Goal: Task Accomplishment & Management: Use online tool/utility

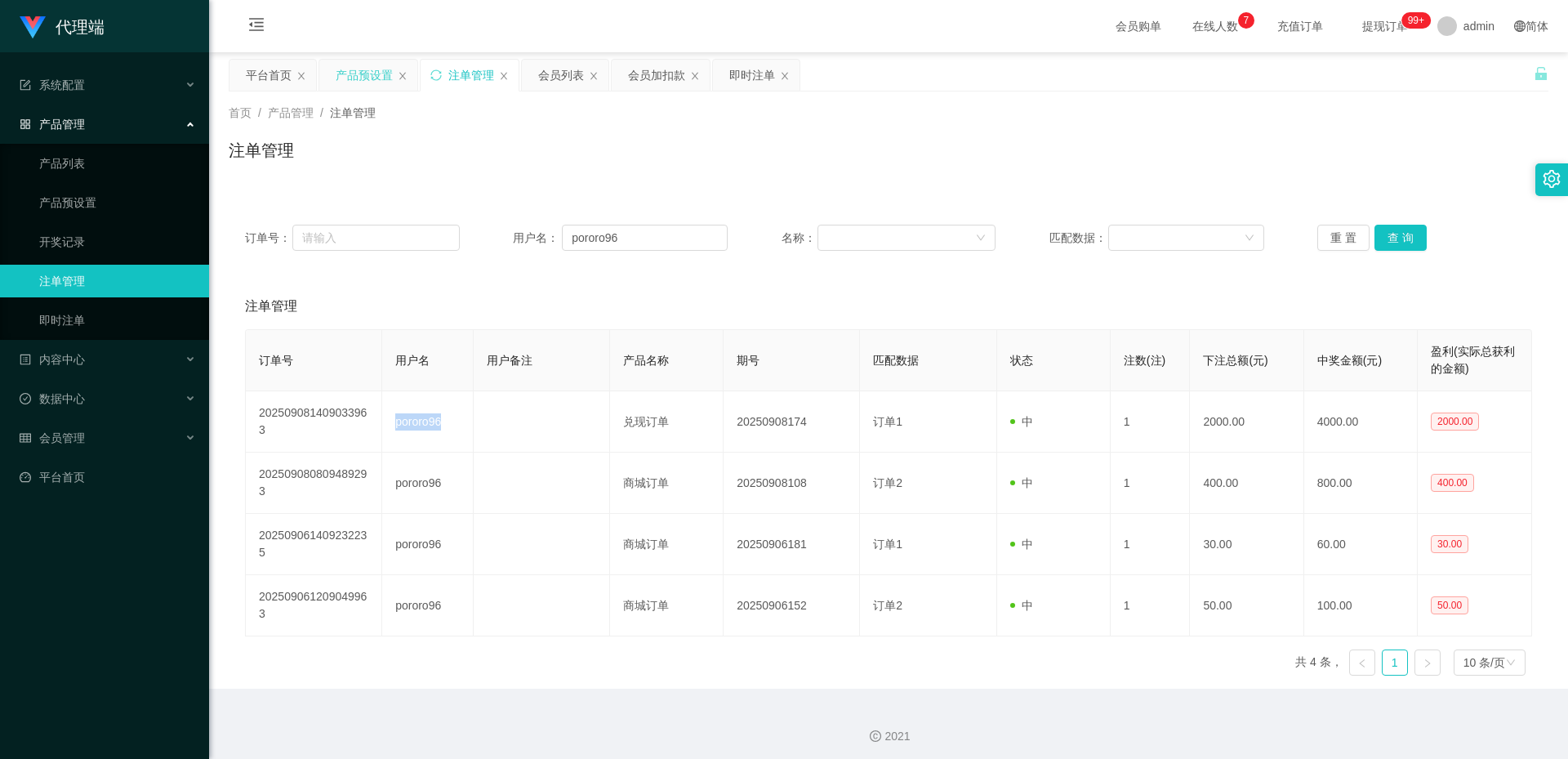
click at [366, 71] on div "产品预设置" at bounding box center [364, 74] width 57 height 31
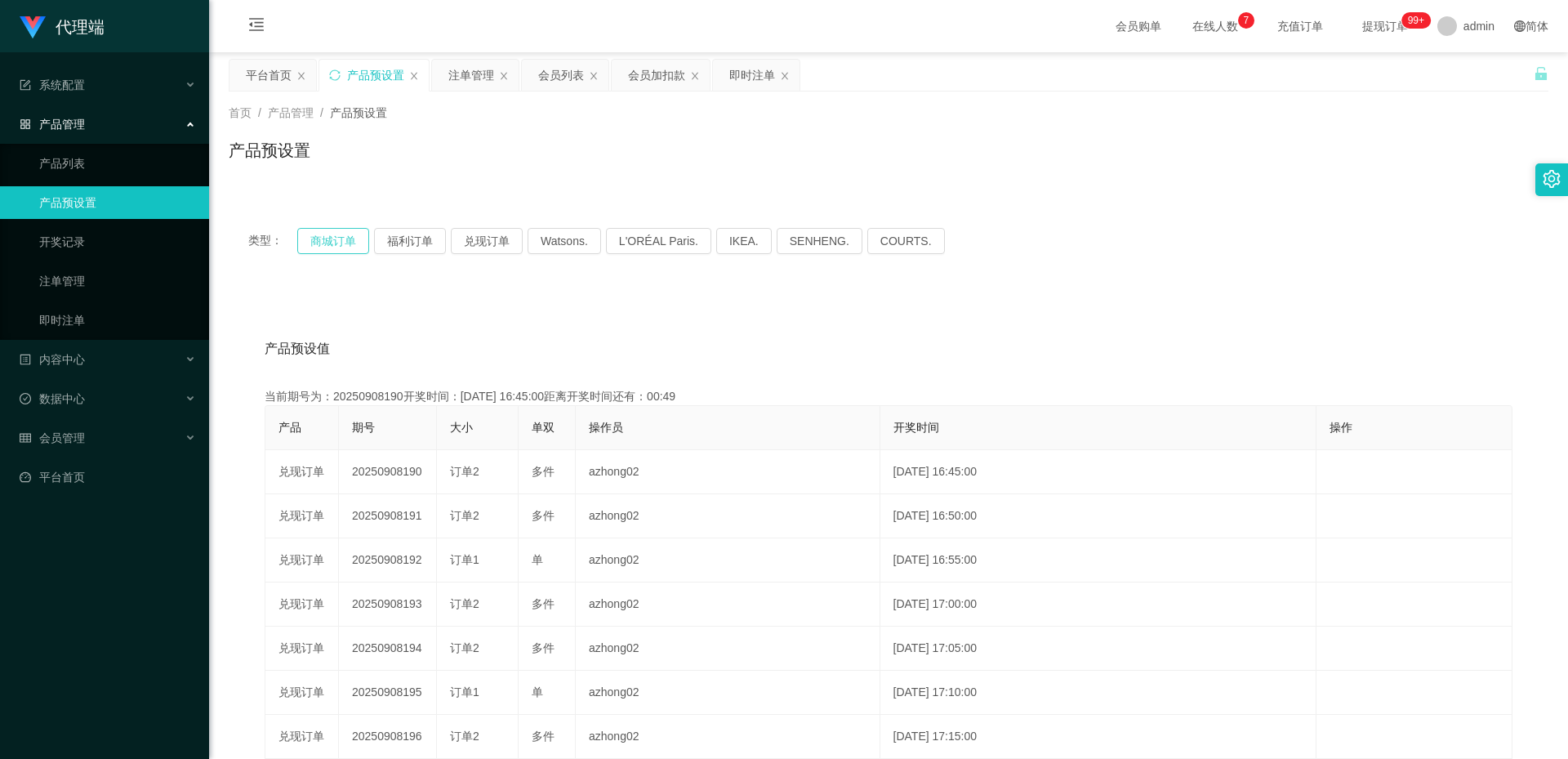
click at [333, 233] on button "商城订单" at bounding box center [333, 241] width 72 height 26
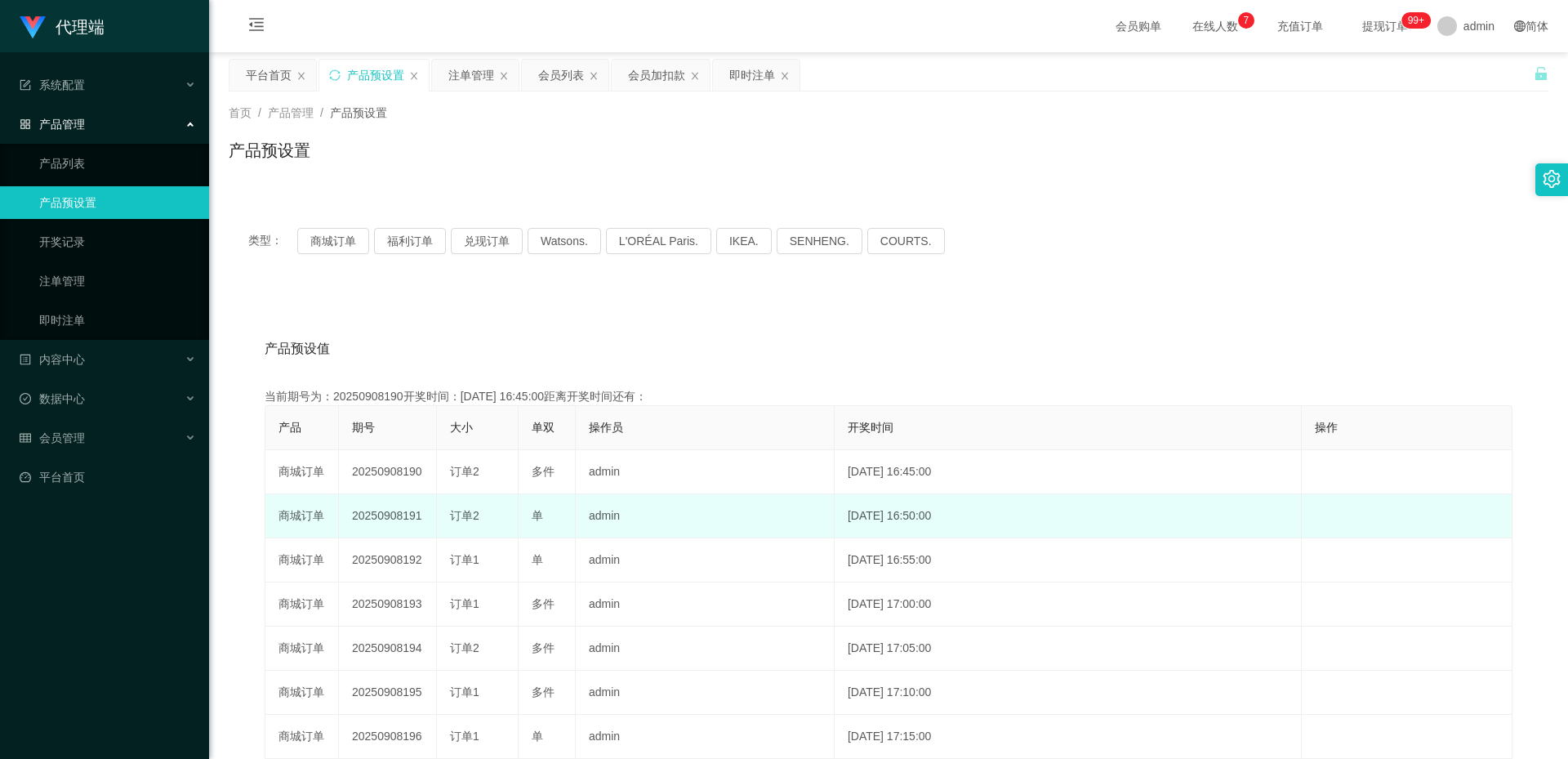
click at [389, 512] on td "20250908191" at bounding box center [388, 516] width 98 height 44
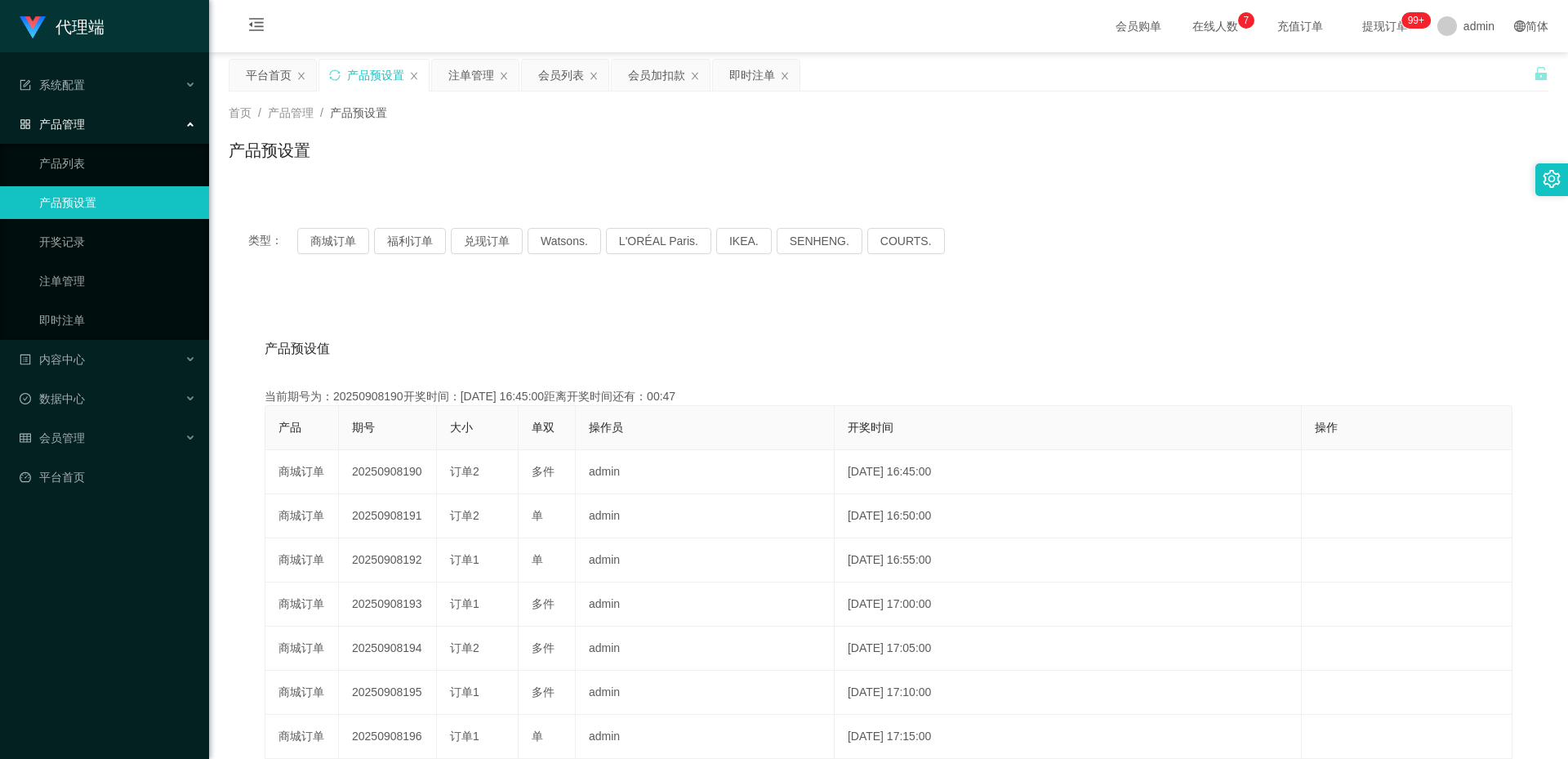
copy td "20250908191"
click at [471, 79] on div "注单管理" at bounding box center [471, 74] width 45 height 31
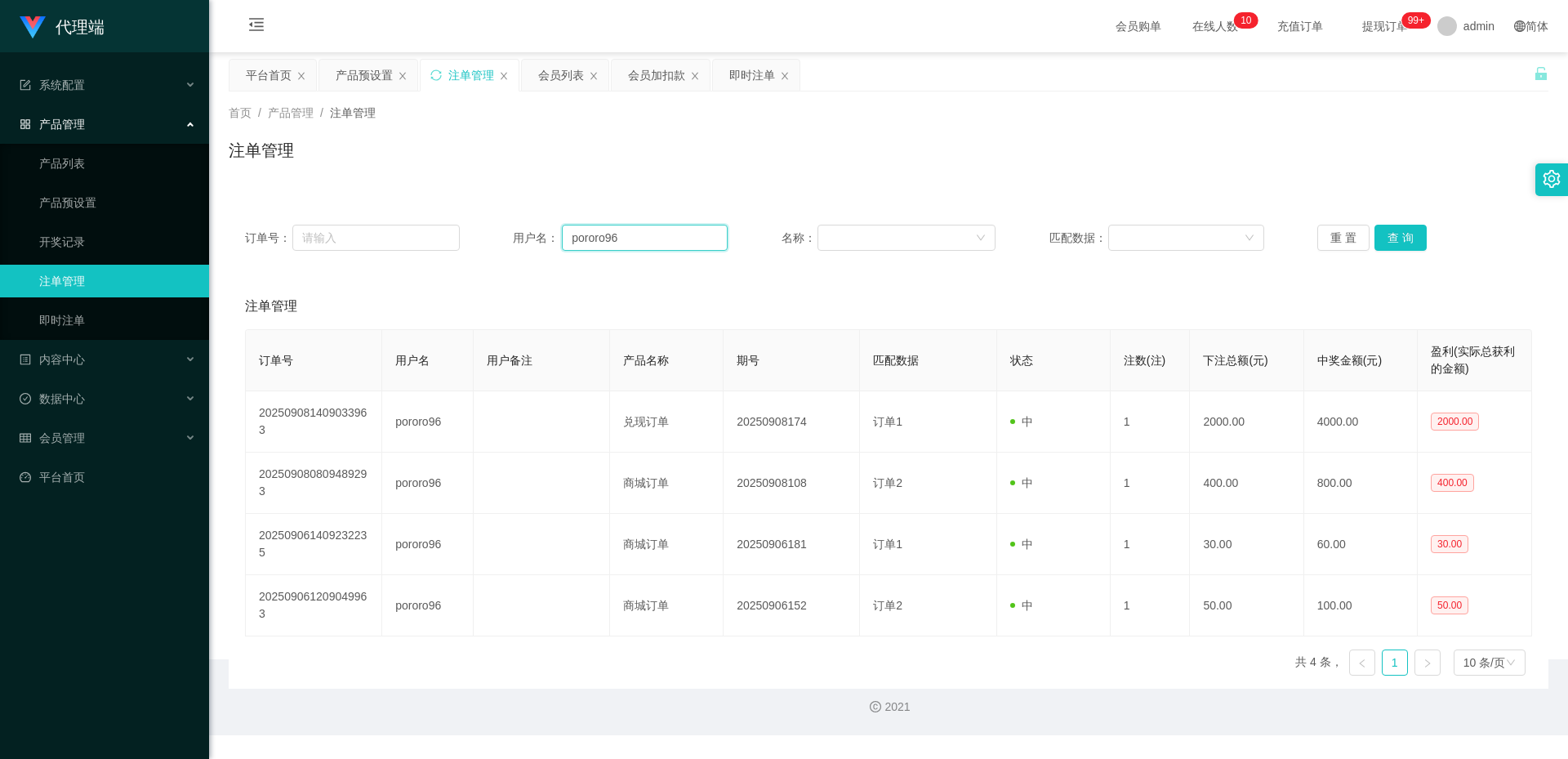
click at [601, 231] on input "pororo96" at bounding box center [645, 238] width 166 height 26
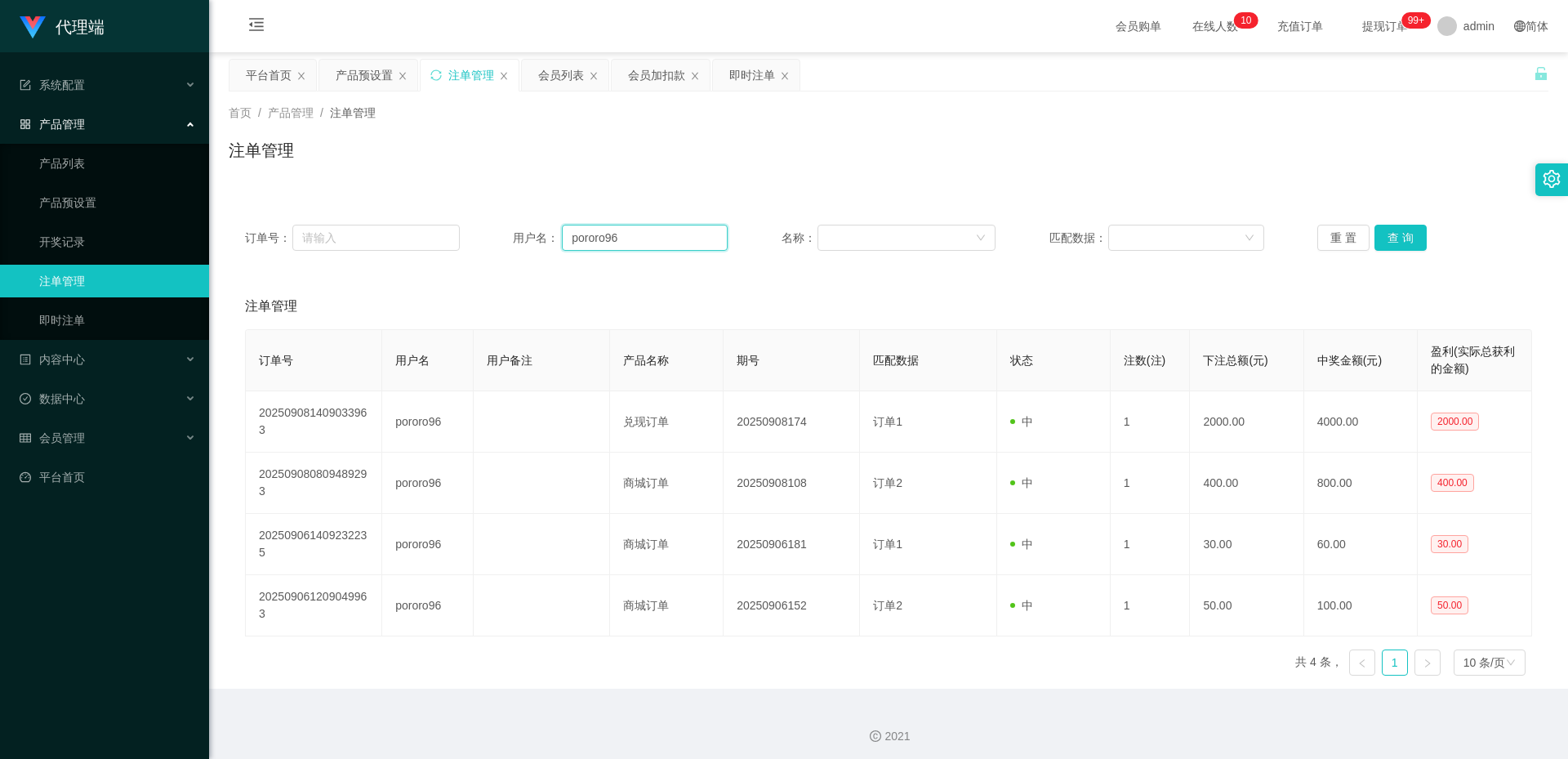
click at [601, 231] on input "pororo96" at bounding box center [645, 238] width 166 height 26
paste input "Laoyang1104"
type input "Laoyang1104"
click at [1400, 237] on button "查 询" at bounding box center [1400, 238] width 52 height 26
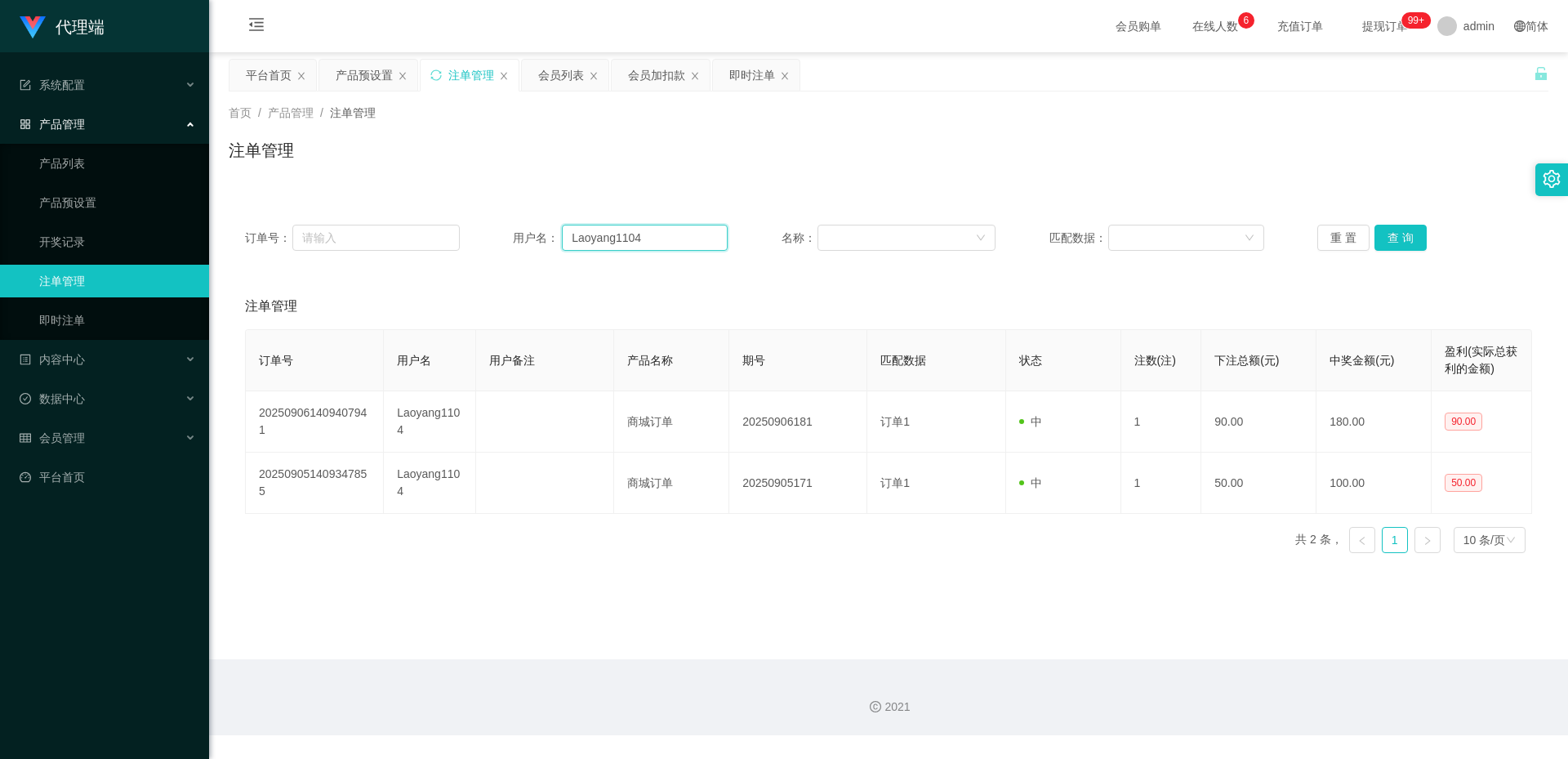
click at [658, 227] on input "Laoyang1104" at bounding box center [645, 238] width 166 height 26
click at [372, 76] on div "产品预设置" at bounding box center [364, 74] width 57 height 31
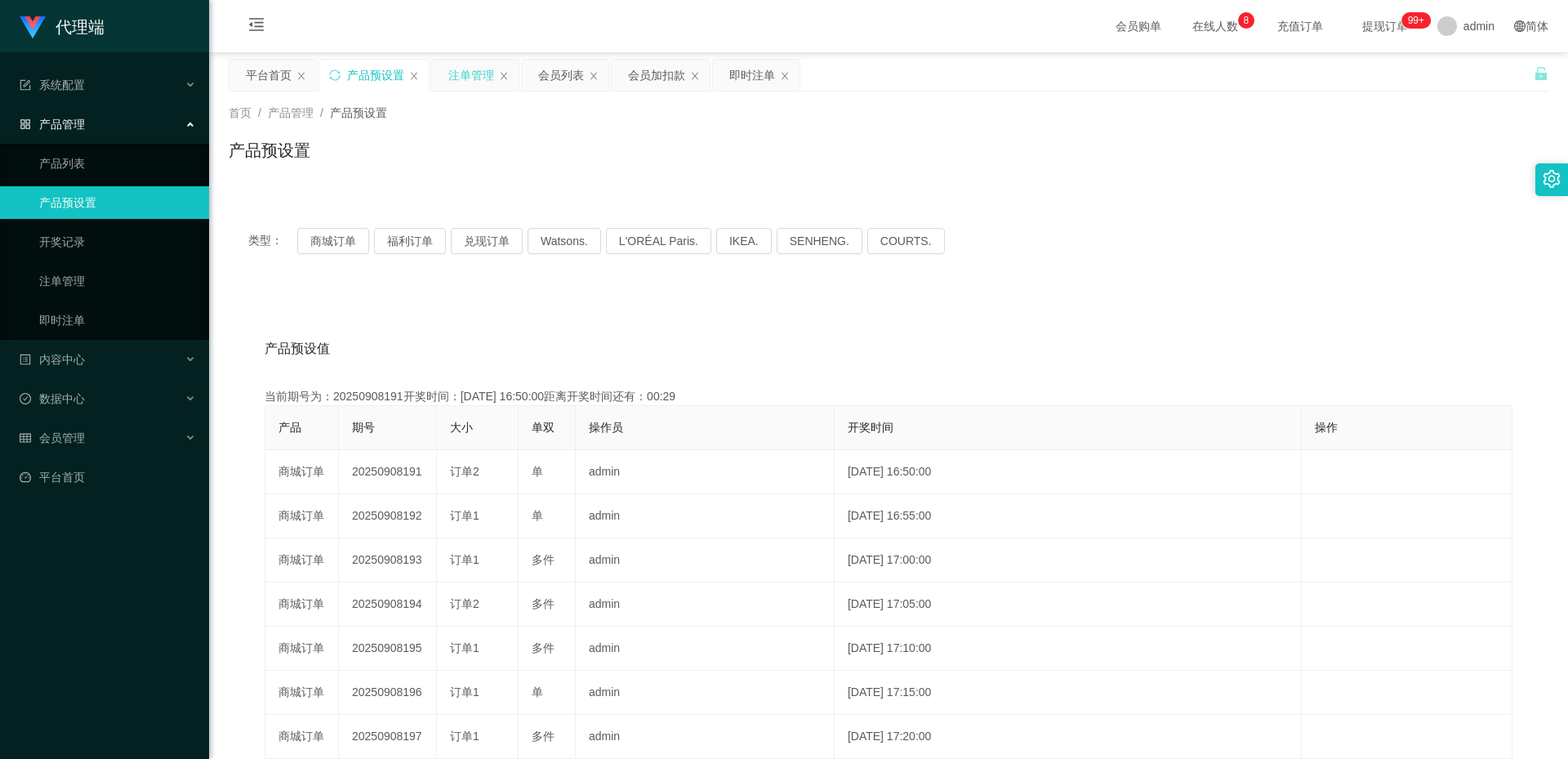
click at [486, 66] on div "注单管理" at bounding box center [471, 74] width 45 height 31
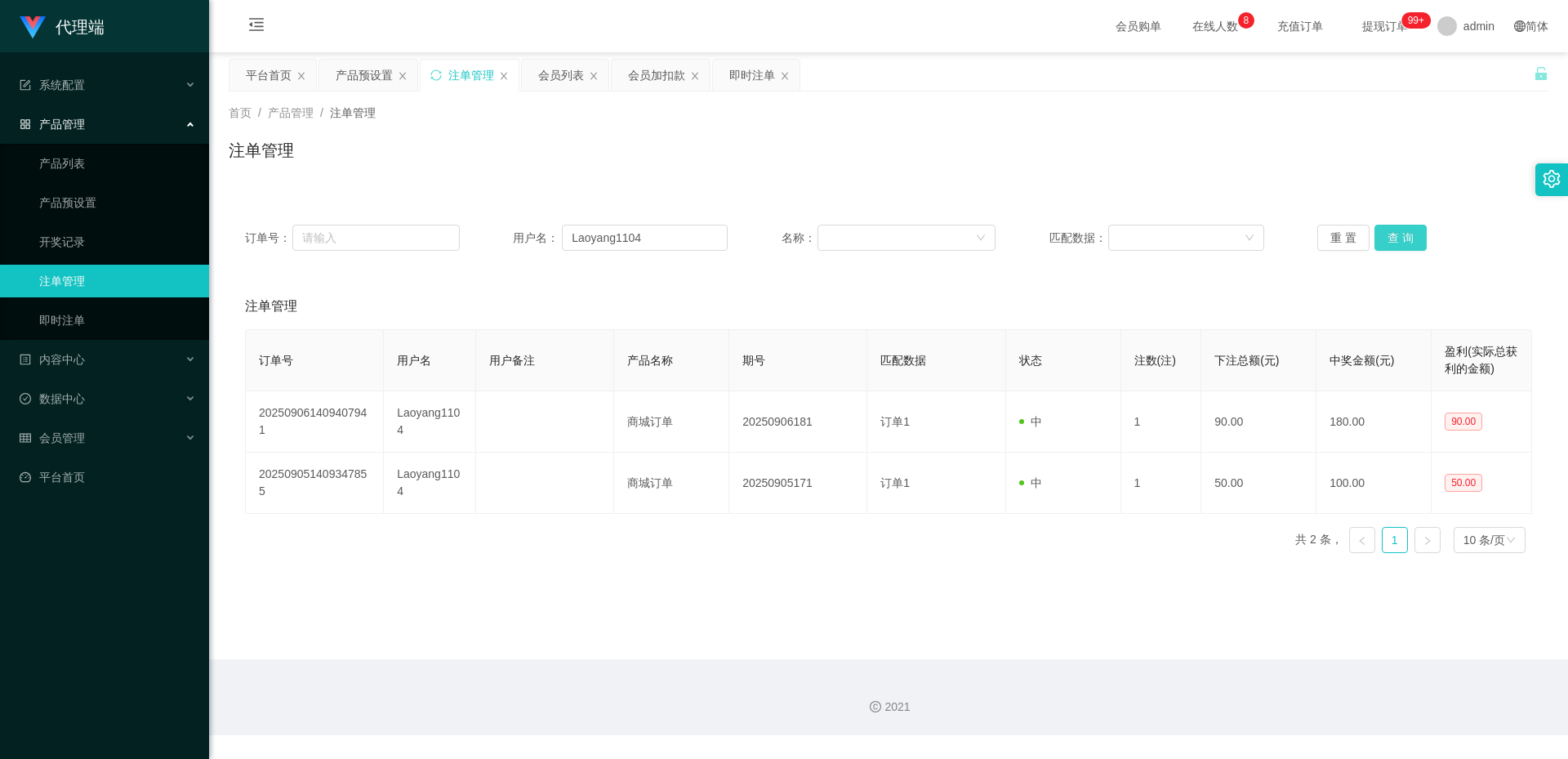
click at [1396, 238] on button "查 询" at bounding box center [1400, 238] width 52 height 26
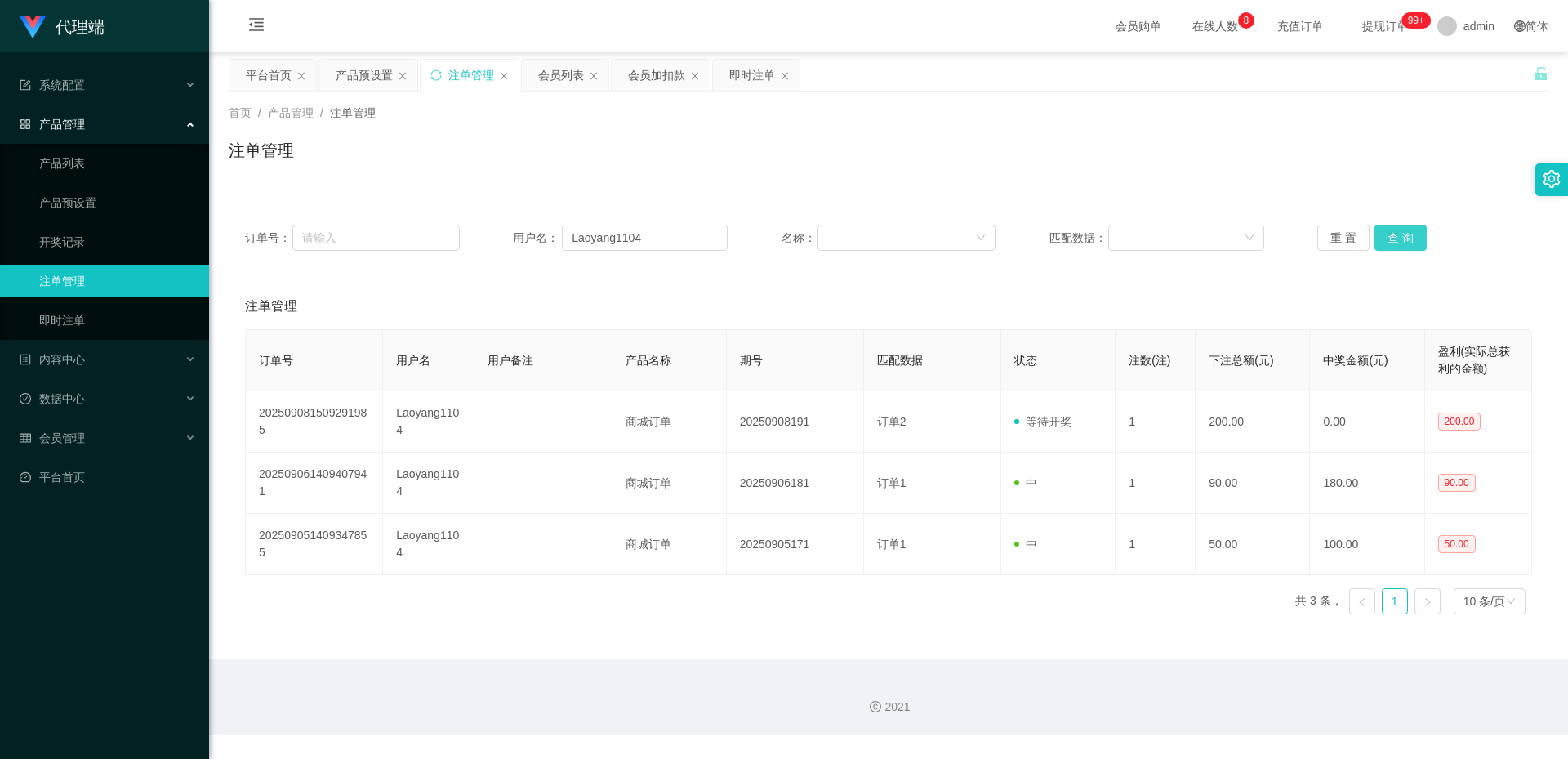
click at [1392, 234] on button "查 询" at bounding box center [1400, 238] width 52 height 26
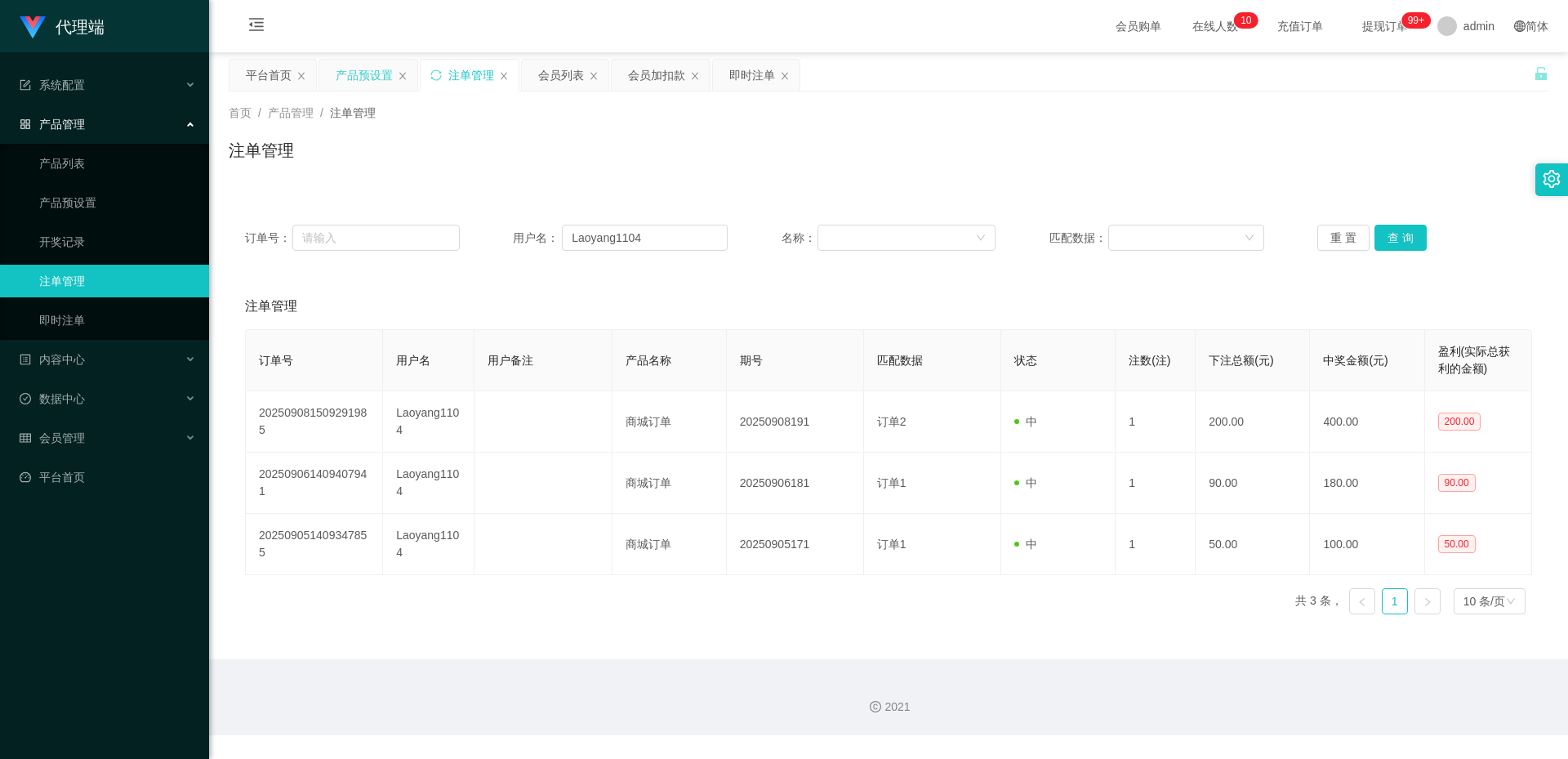
click at [365, 73] on div "产品预设置" at bounding box center [364, 74] width 57 height 31
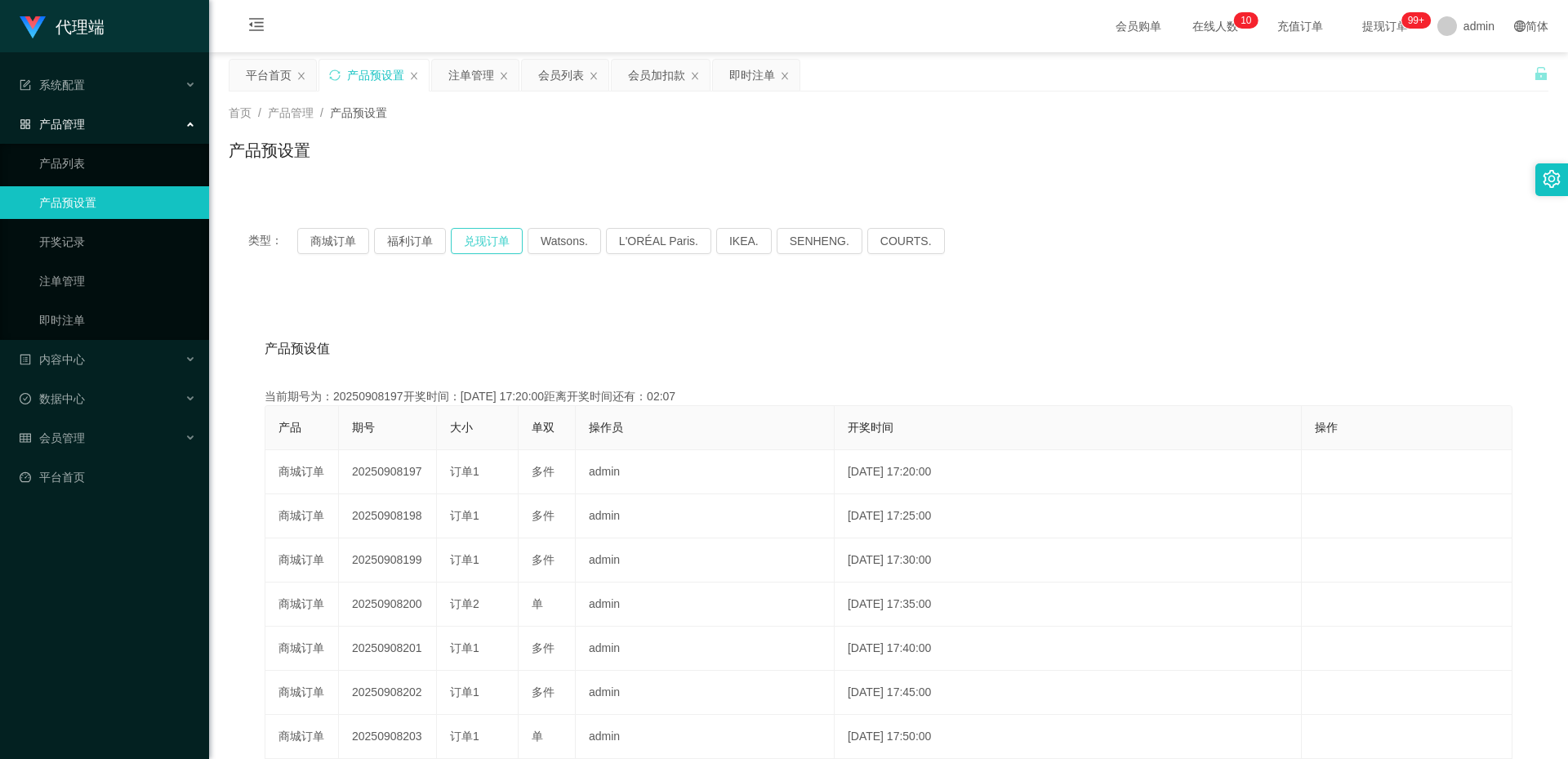
drag, startPoint x: 485, startPoint y: 240, endPoint x: 489, endPoint y: 255, distance: 15.5
click at [486, 240] on button "兑现订单" at bounding box center [487, 241] width 72 height 26
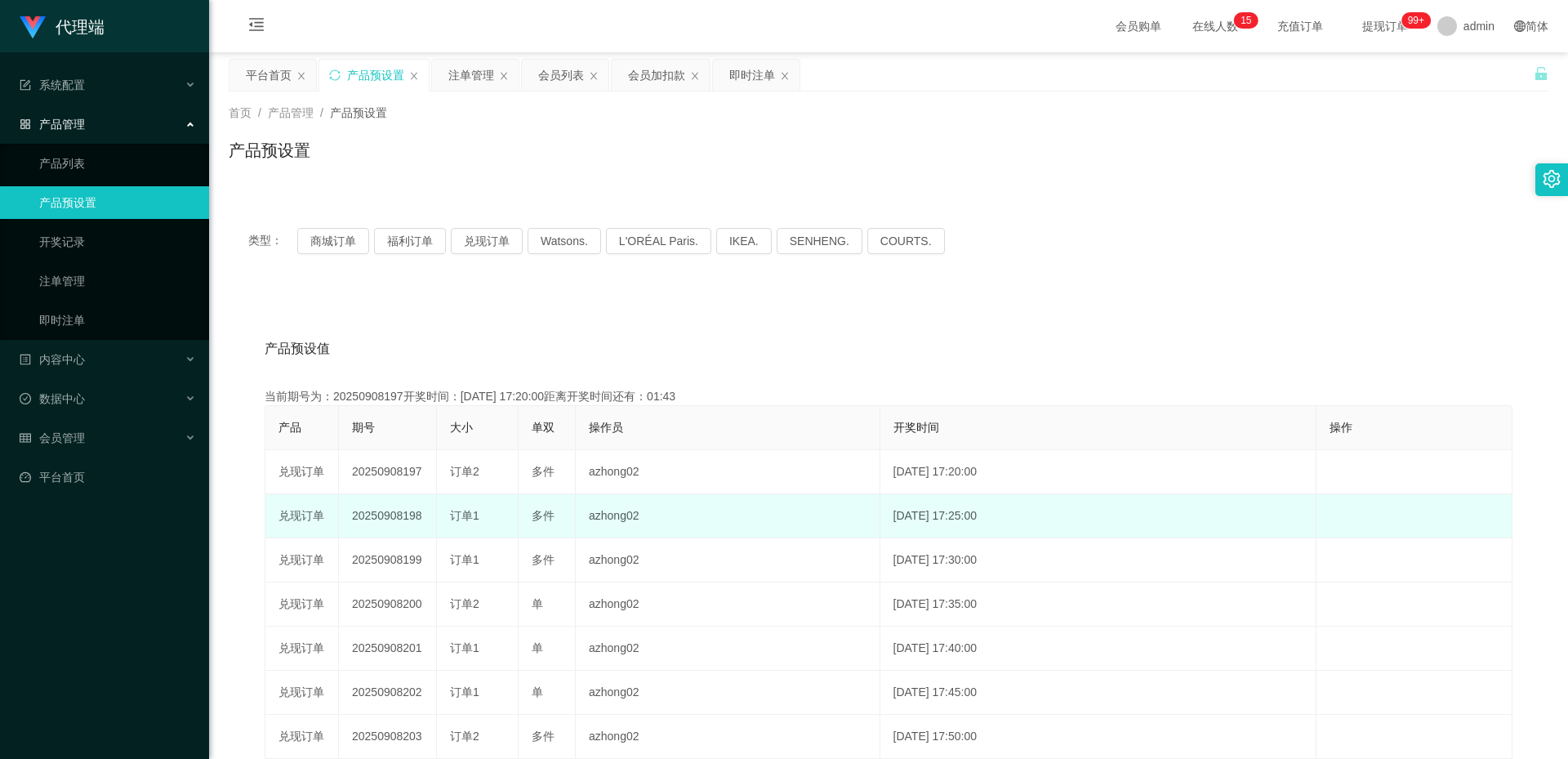
click at [399, 520] on td "20250908198" at bounding box center [388, 516] width 98 height 44
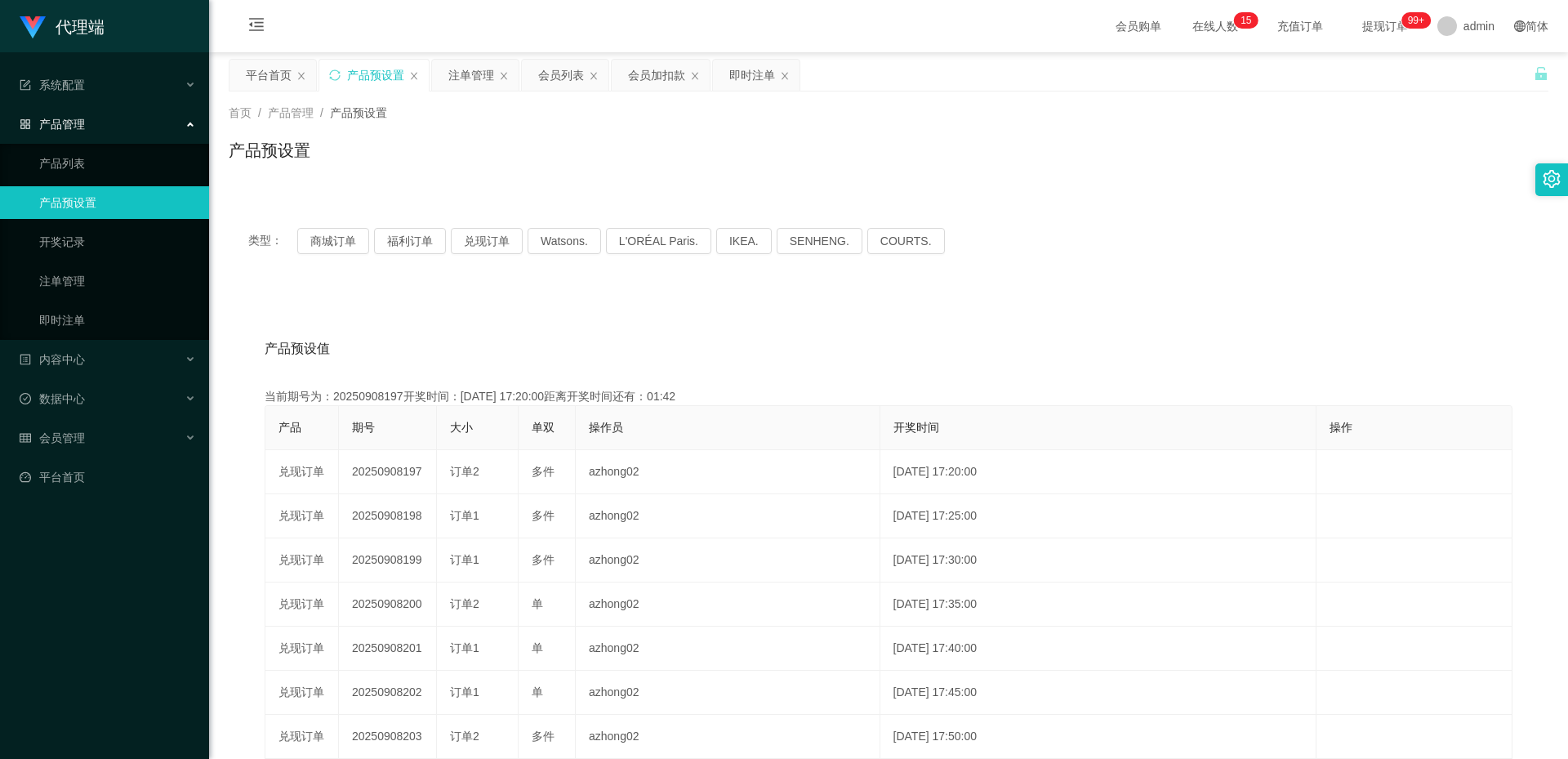
copy td "20250908198"
click at [663, 76] on div "会员加扣款" at bounding box center [656, 74] width 57 height 31
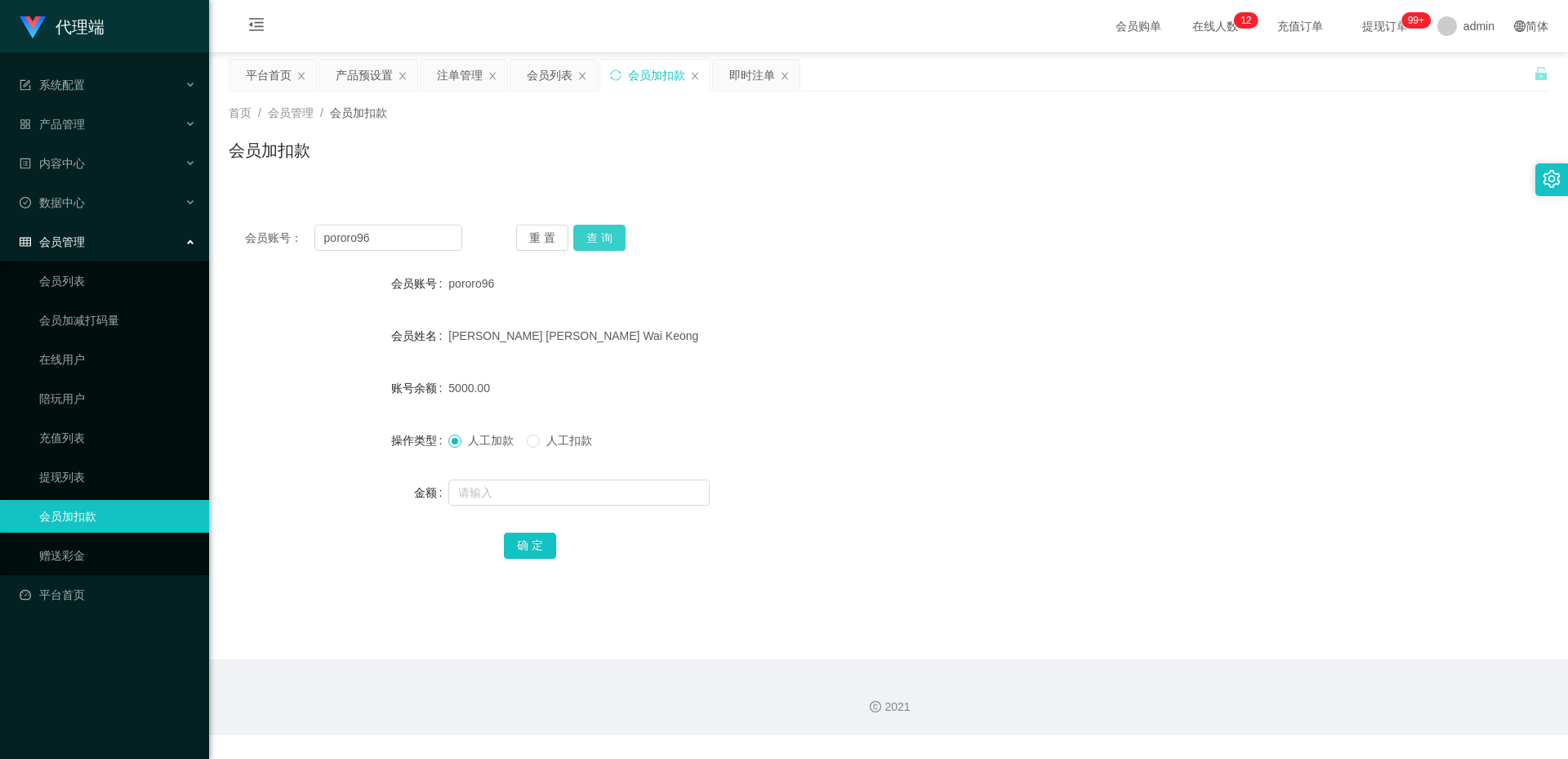
click at [614, 240] on button "查 询" at bounding box center [600, 238] width 52 height 26
click at [428, 234] on input "pororo96" at bounding box center [388, 238] width 148 height 26
paste input "8076513"
type input "80765136"
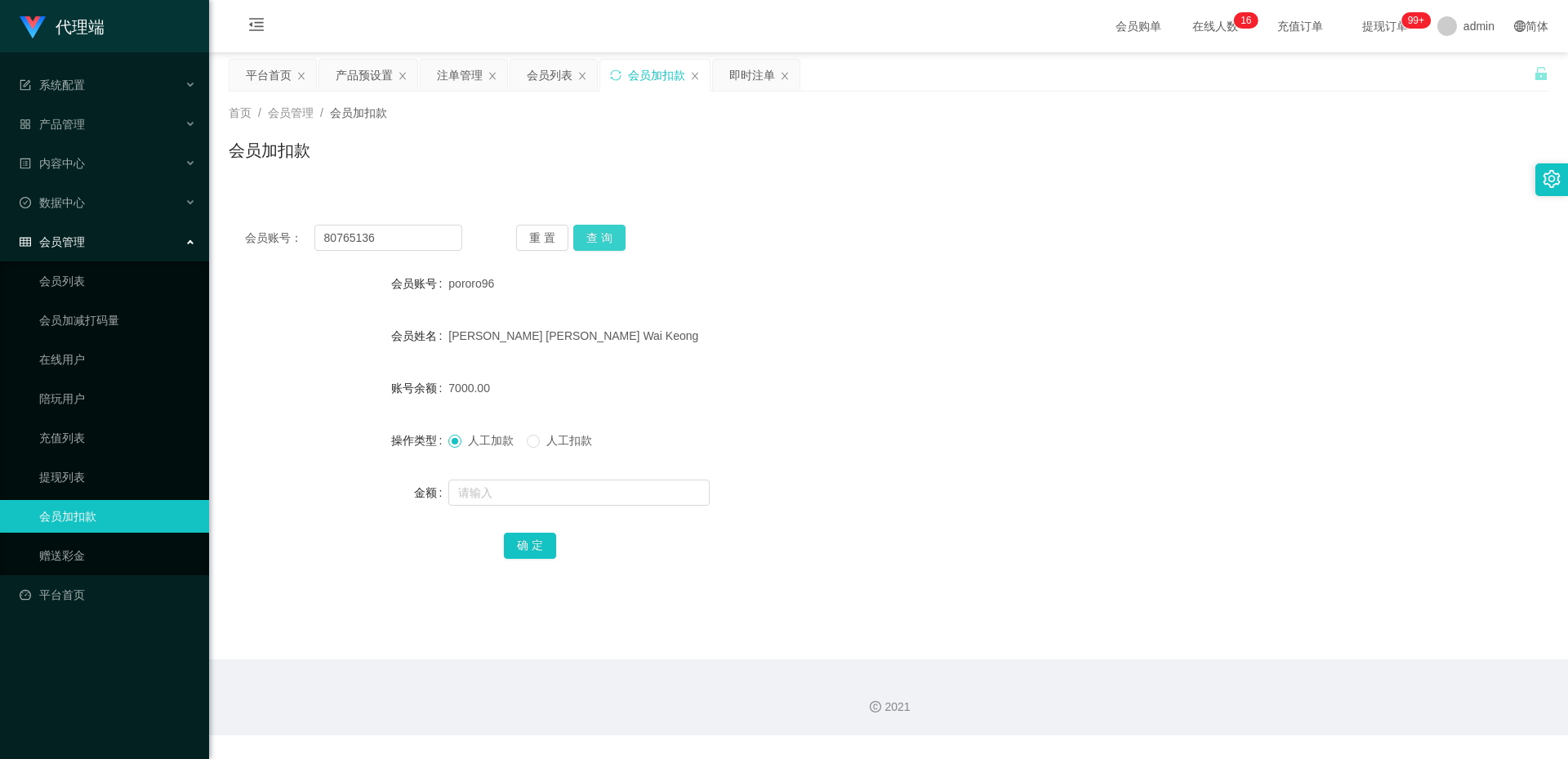
click at [595, 238] on button "查 询" at bounding box center [600, 238] width 52 height 26
click at [530, 488] on input "text" at bounding box center [579, 492] width 261 height 26
type input "1300"
click at [527, 547] on button "确 定" at bounding box center [530, 546] width 52 height 26
click at [362, 73] on div "产品预设置" at bounding box center [364, 74] width 57 height 31
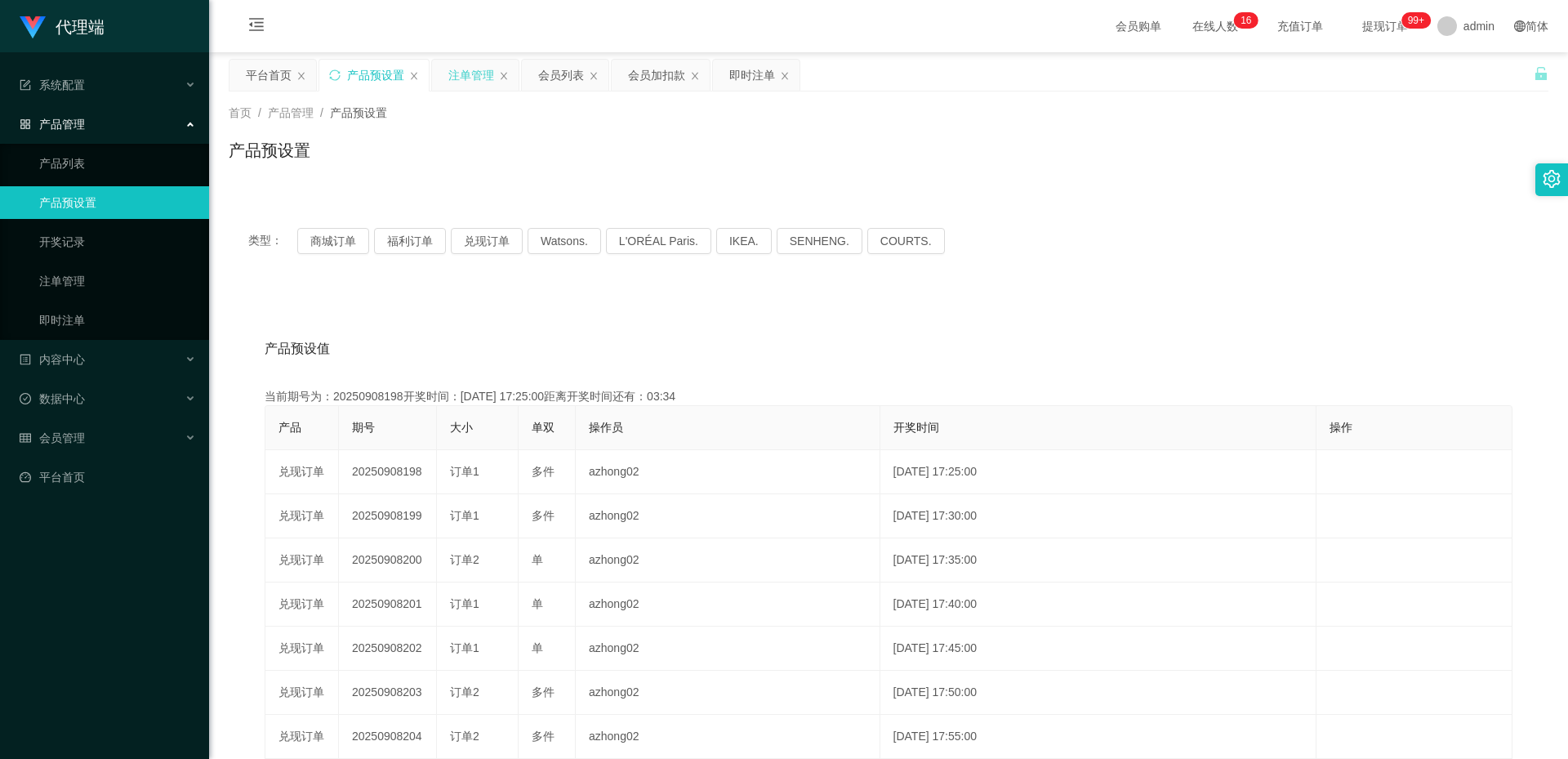
click at [465, 71] on div "注单管理" at bounding box center [471, 74] width 45 height 31
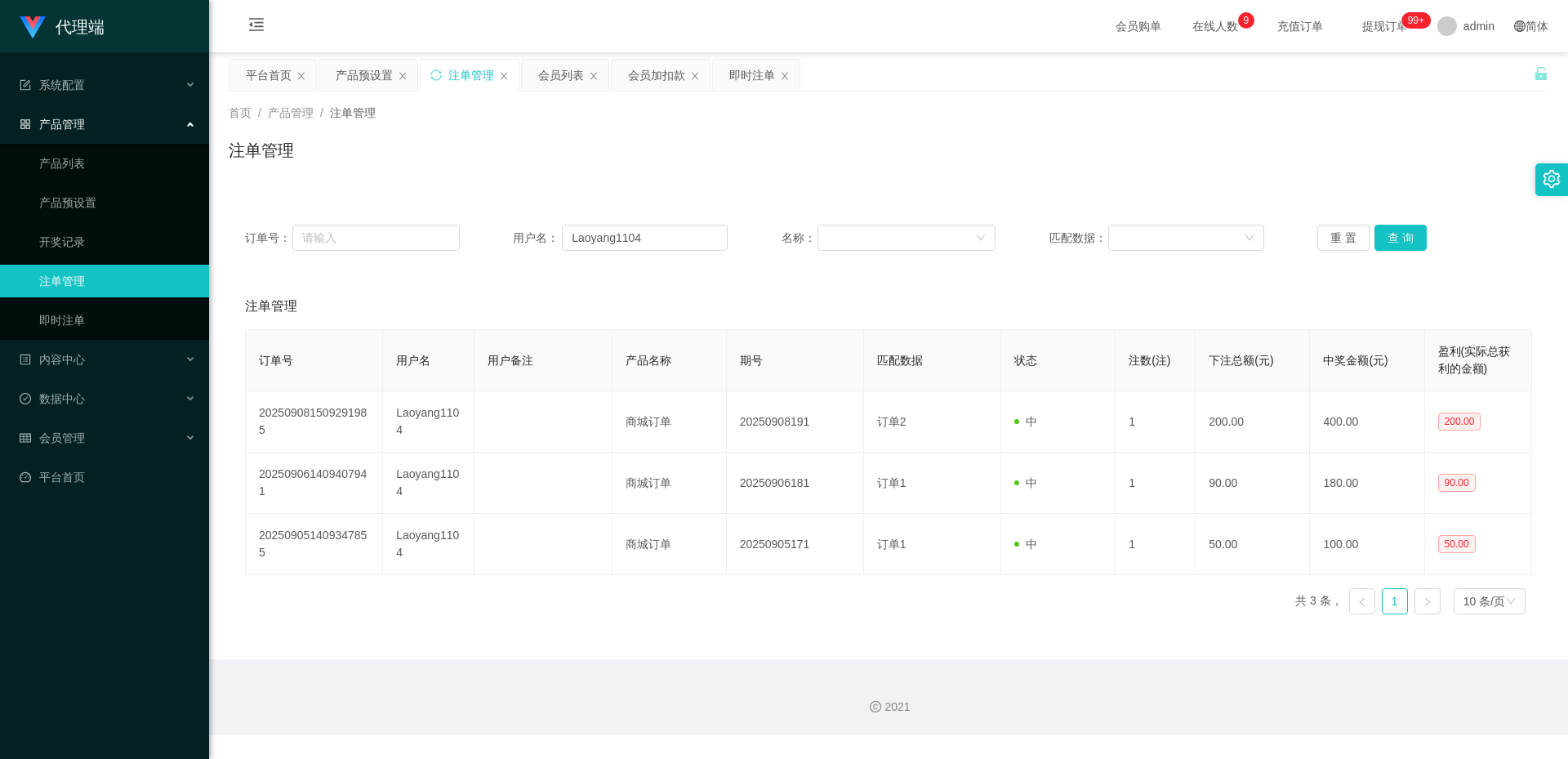
click at [639, 251] on div "订单号： 用户名： Laoyang1104 名称： 匹配数据： 重 置 查 询" at bounding box center [889, 237] width 1320 height 59
click at [639, 248] on input "Laoyang1104" at bounding box center [645, 238] width 166 height 26
click at [646, 239] on input "Laoyang1104" at bounding box center [645, 238] width 166 height 26
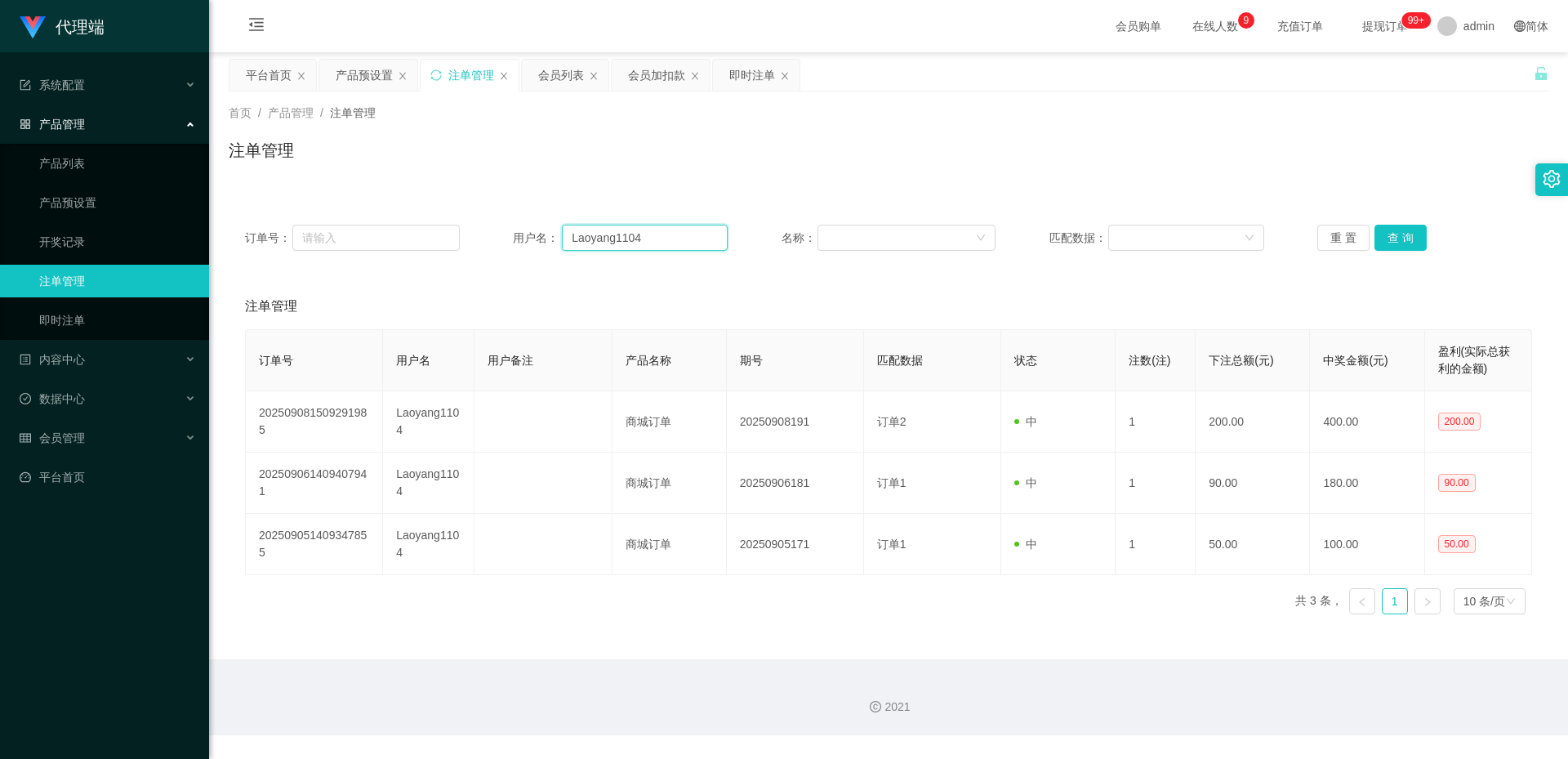
click at [646, 239] on input "Laoyang1104" at bounding box center [645, 238] width 166 height 26
paste input "80765136"
type input "80765136"
click at [1384, 229] on button "查 询" at bounding box center [1400, 238] width 52 height 26
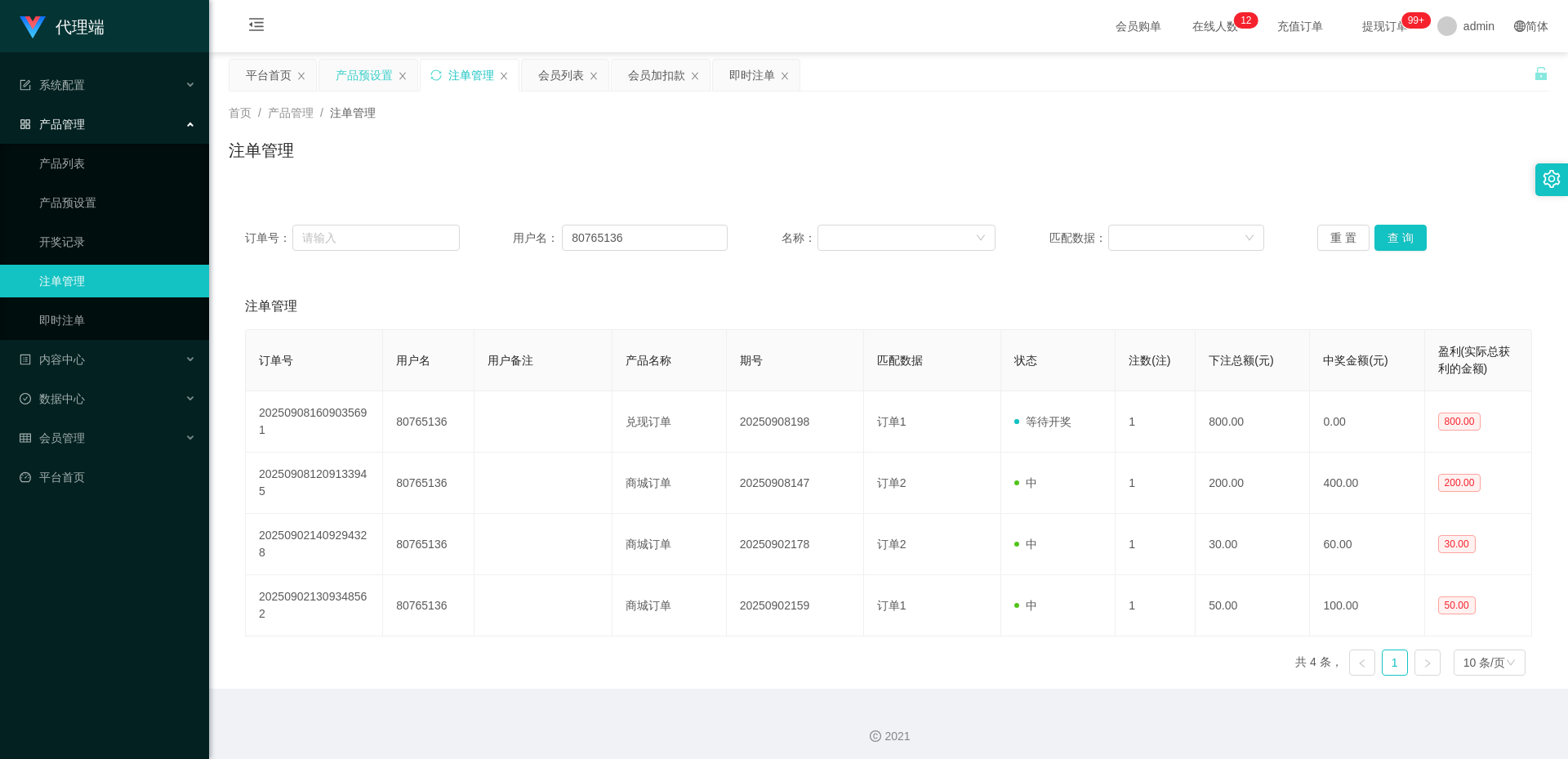
click at [367, 65] on div "产品预设置" at bounding box center [364, 74] width 57 height 31
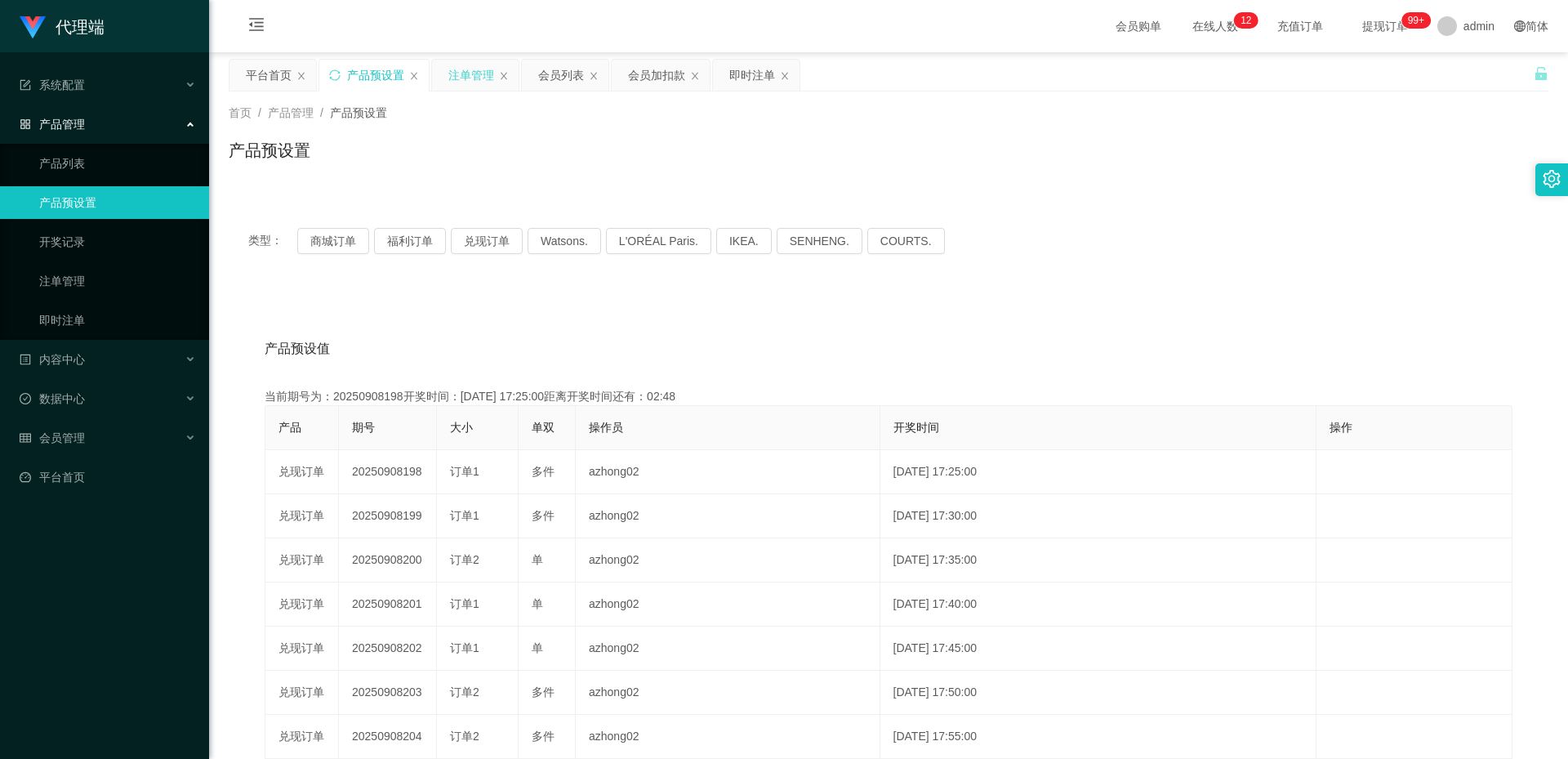
click at [464, 70] on div "注单管理" at bounding box center [471, 74] width 45 height 31
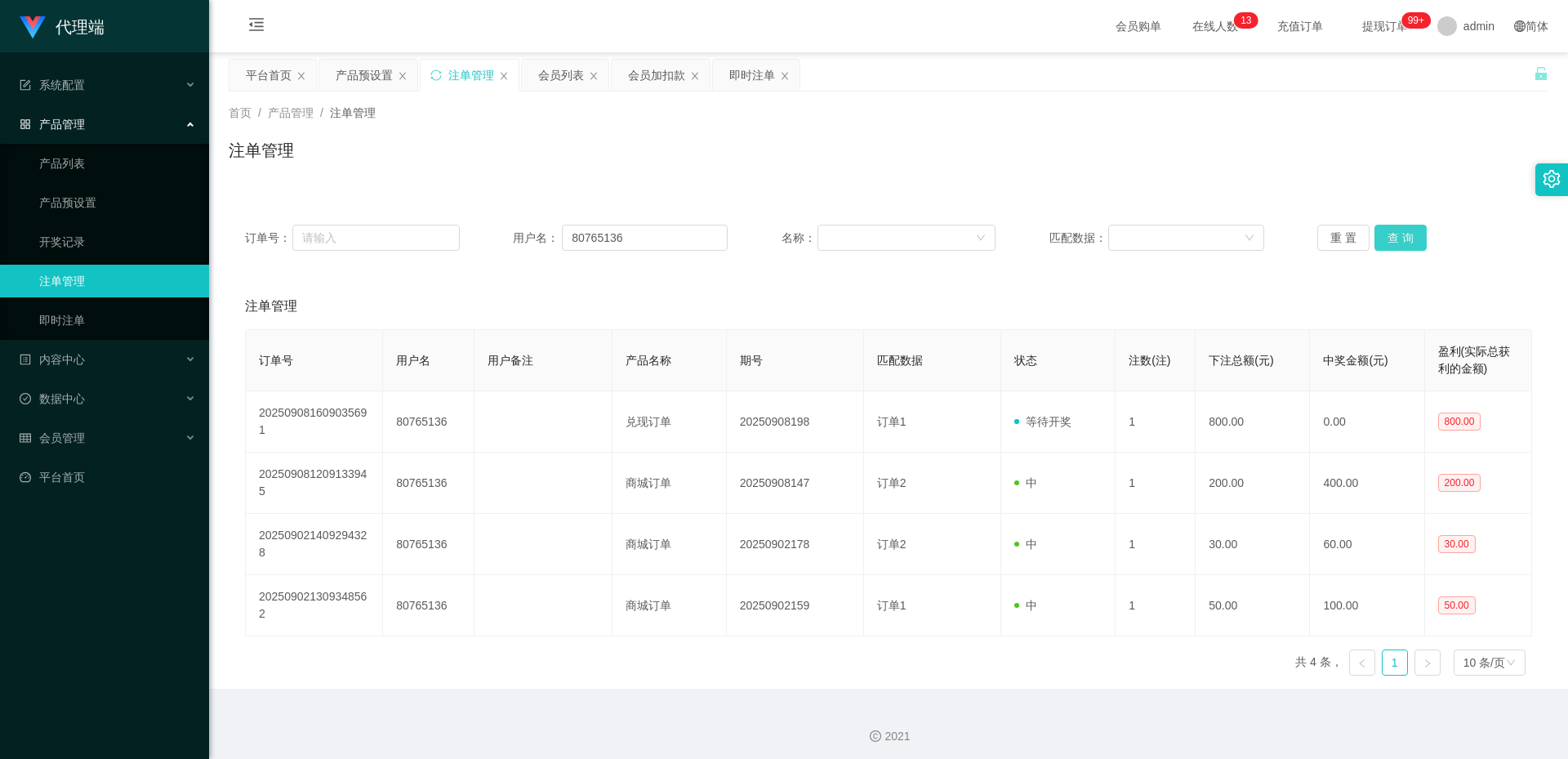
click at [1399, 234] on button "查 询" at bounding box center [1400, 238] width 52 height 26
click at [341, 77] on div "产品预设置" at bounding box center [364, 74] width 57 height 31
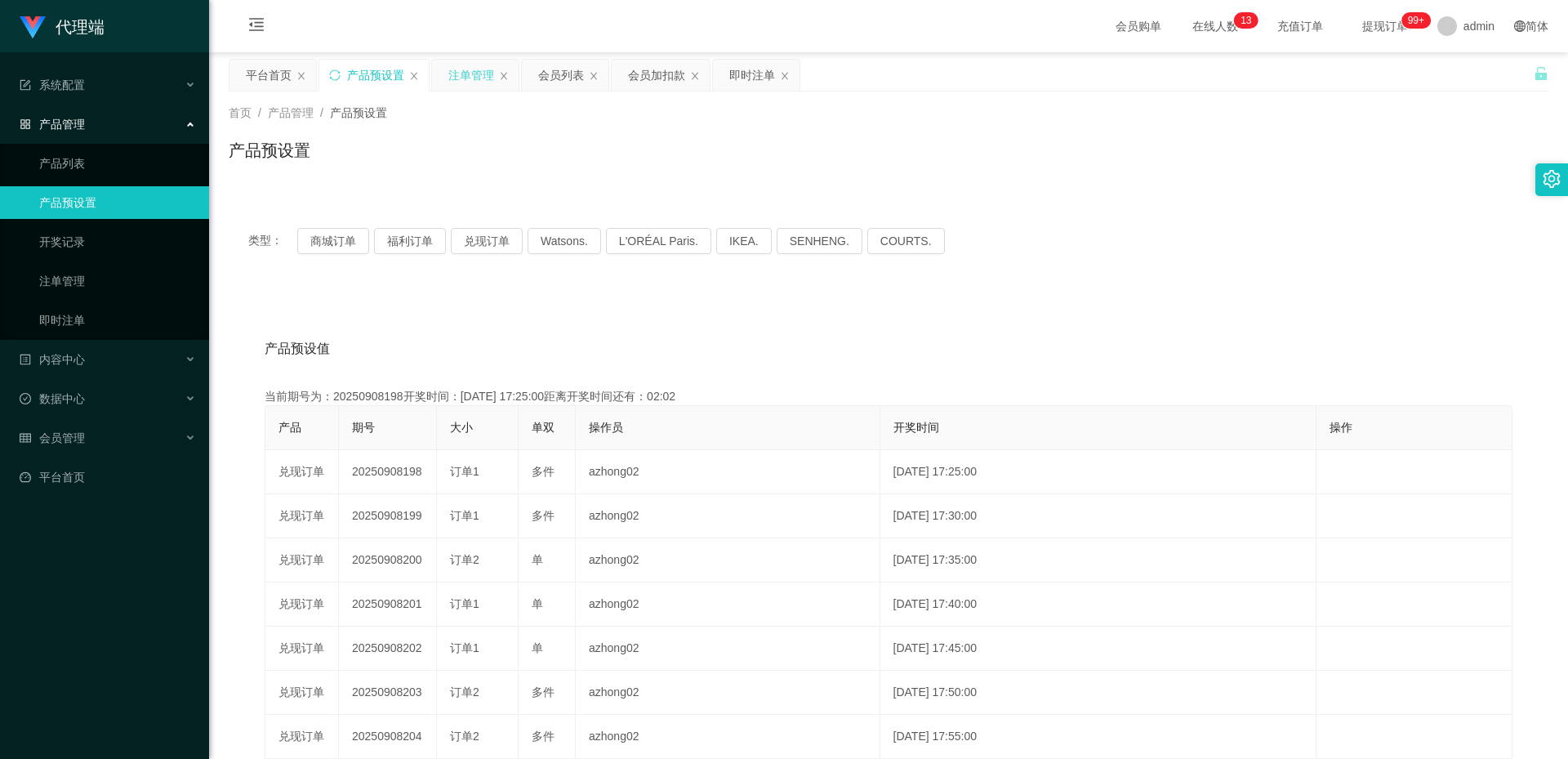
drag, startPoint x: 462, startPoint y: 66, endPoint x: 465, endPoint y: 74, distance: 8.5
click at [463, 66] on div "注单管理" at bounding box center [471, 74] width 45 height 31
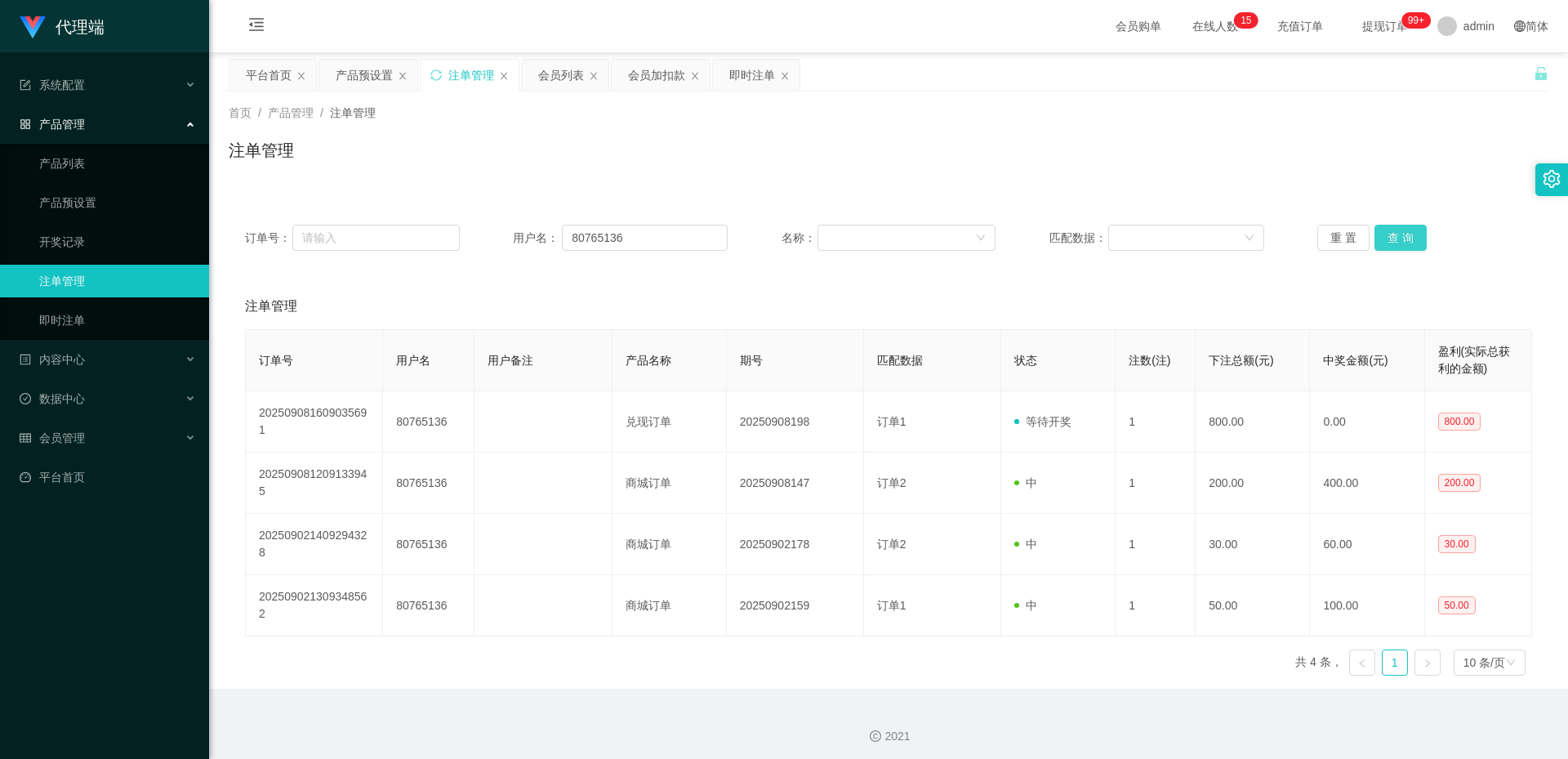
click at [1384, 250] on button "查 询" at bounding box center [1400, 238] width 52 height 26
click at [1398, 234] on button "查 询" at bounding box center [1400, 238] width 52 height 26
click at [1382, 238] on button "查 询" at bounding box center [1400, 238] width 52 height 26
click at [1395, 238] on button "查 询" at bounding box center [1400, 238] width 52 height 26
click at [1395, 238] on button "查 询" at bounding box center [1409, 238] width 70 height 26
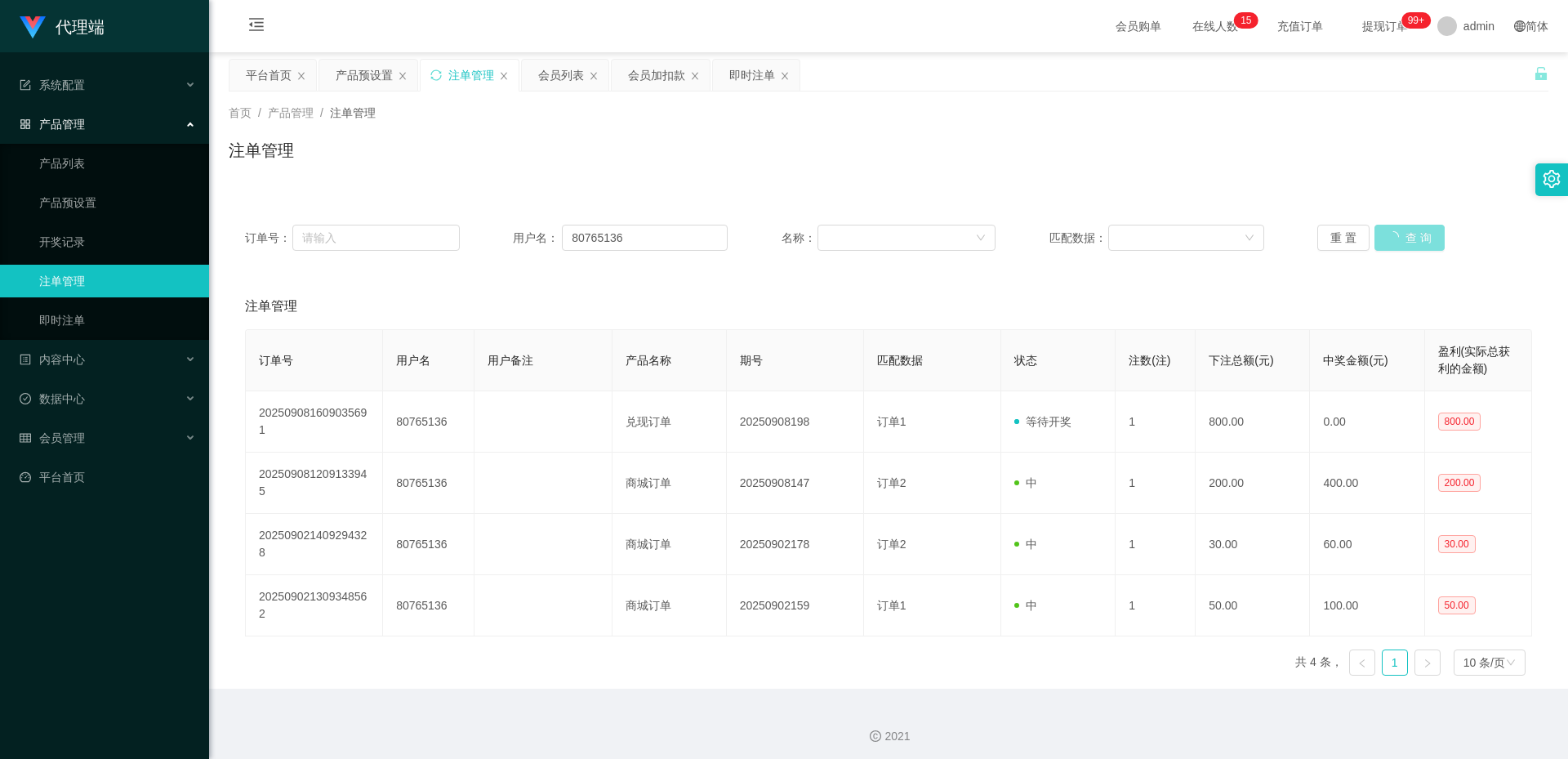
click at [1395, 238] on button "查 询" at bounding box center [1409, 238] width 70 height 26
click at [1395, 238] on div "重 置 查 询" at bounding box center [1425, 238] width 215 height 26
click at [1395, 238] on button "查 询" at bounding box center [1400, 238] width 52 height 26
click at [1395, 238] on div "重 置 查 询" at bounding box center [1425, 238] width 215 height 26
click at [1395, 238] on button "查 询" at bounding box center [1409, 238] width 70 height 26
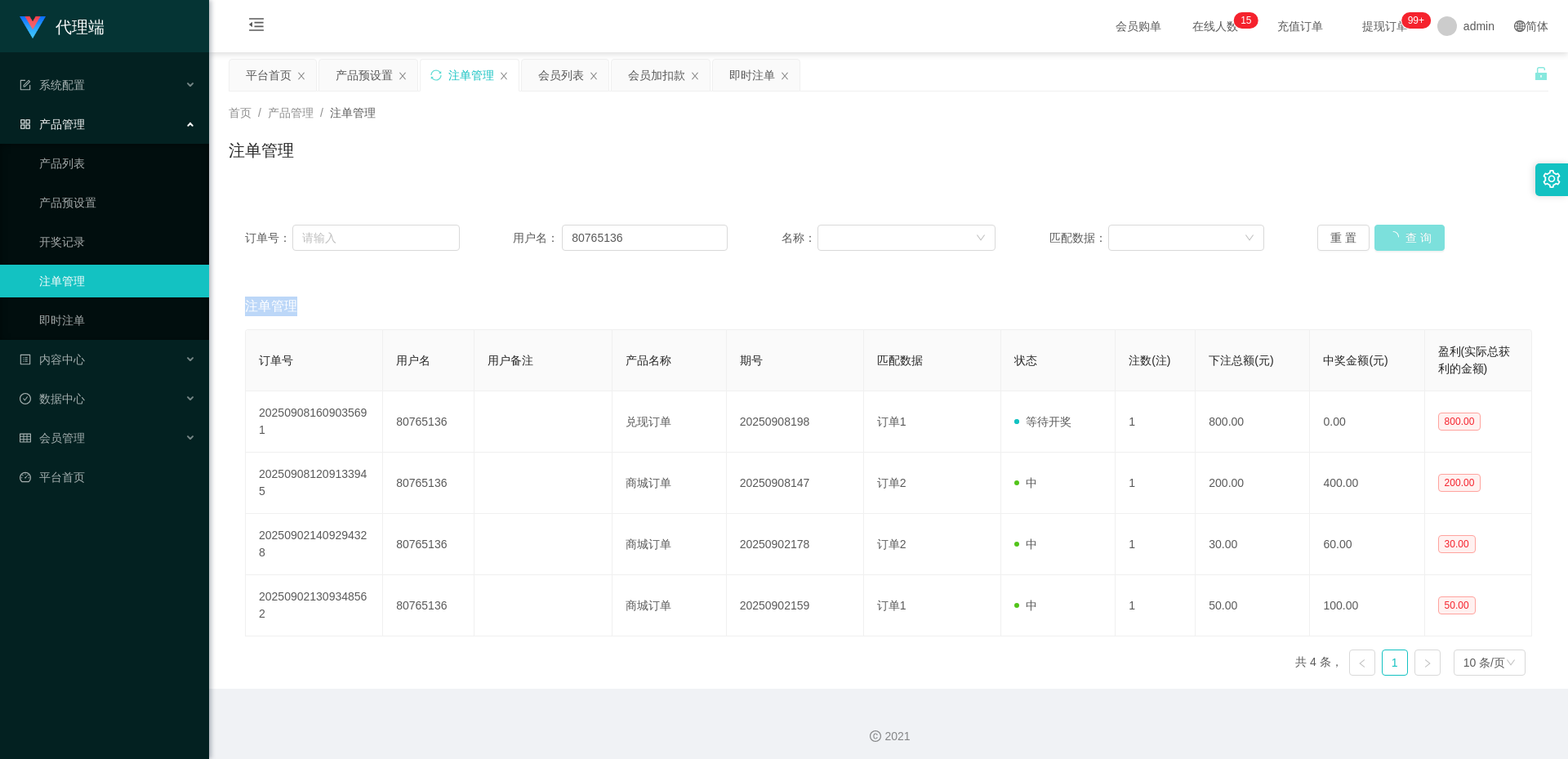
click at [1395, 238] on div "重 置 查 询" at bounding box center [1425, 238] width 215 height 26
click at [1395, 238] on button "查 询" at bounding box center [1409, 238] width 70 height 26
click at [612, 239] on input "80765136" at bounding box center [645, 238] width 166 height 26
click at [1392, 237] on button "查 询" at bounding box center [1400, 238] width 52 height 26
